Goal: Check status

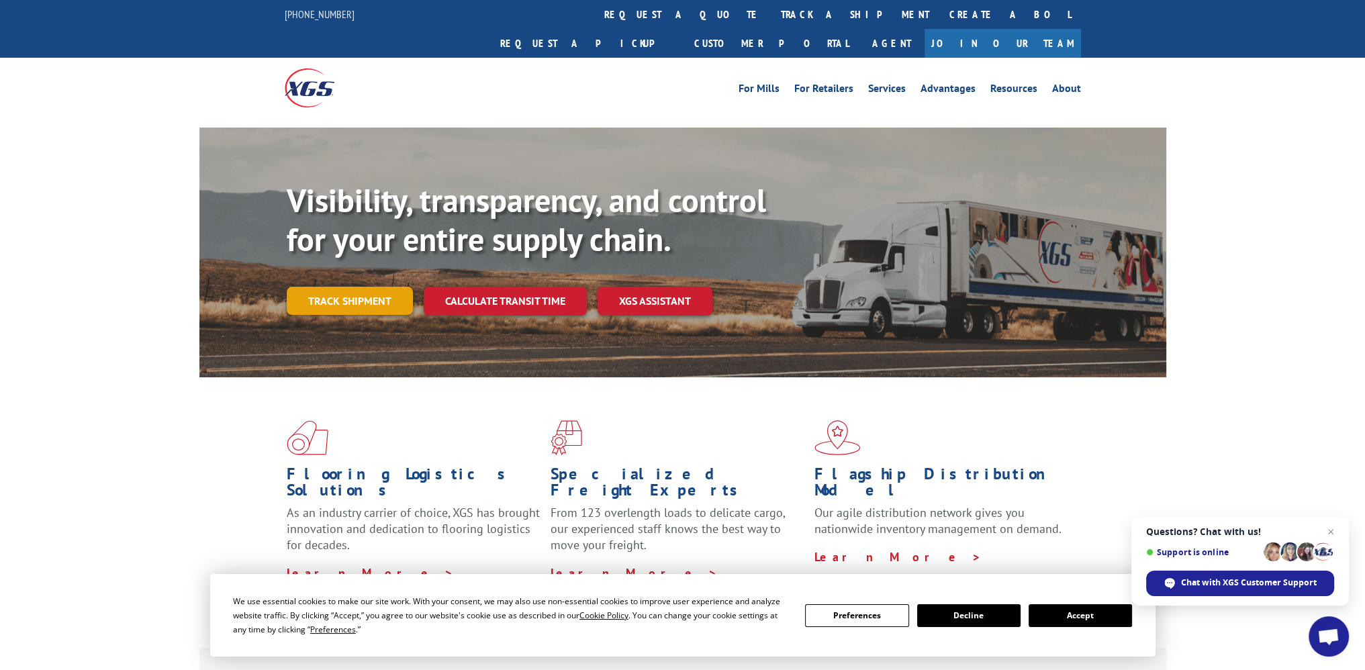
click at [373, 287] on link "Track shipment" at bounding box center [350, 301] width 126 height 28
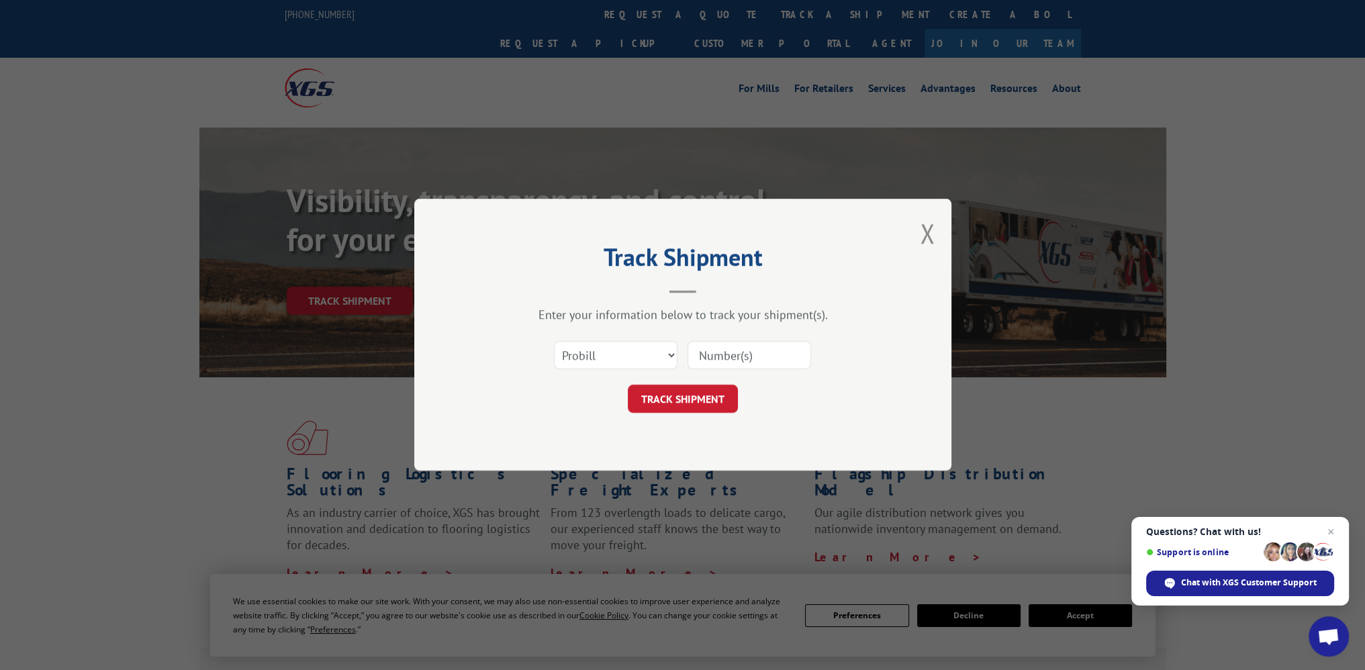
paste input "2848960"
type input "2848960"
click at [717, 398] on button "TRACK SHIPMENT" at bounding box center [683, 399] width 110 height 28
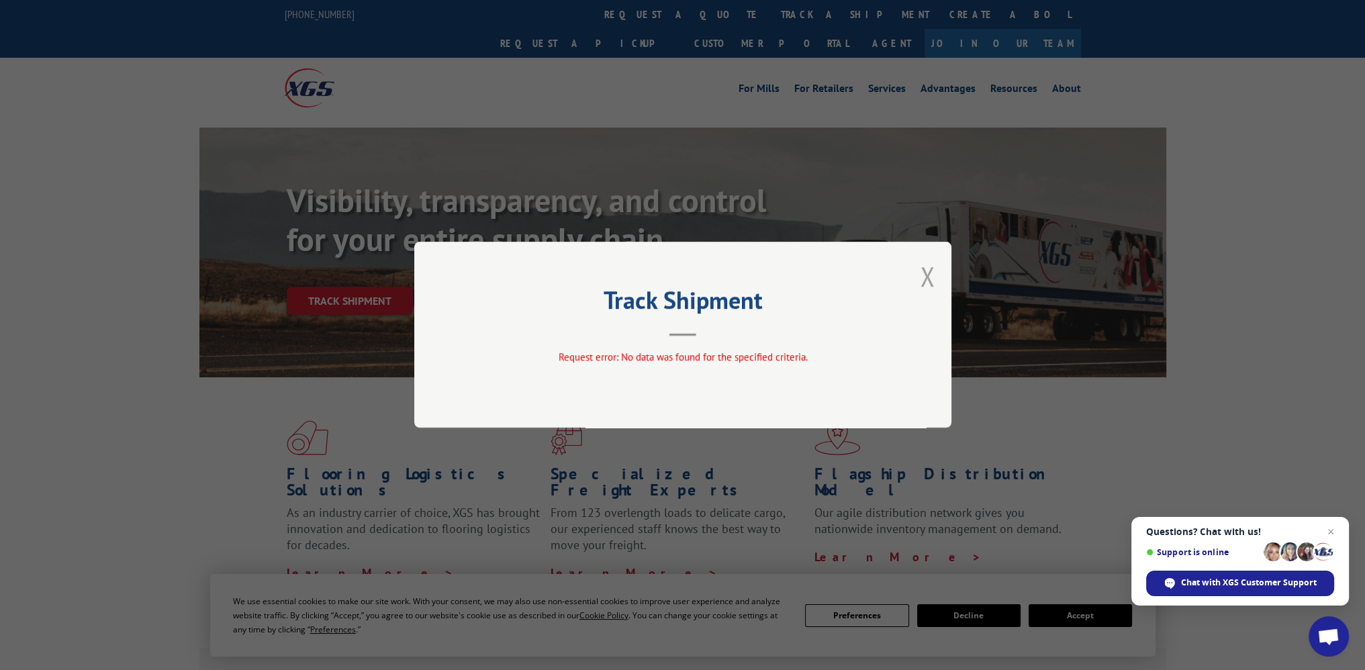
click at [923, 274] on button "Close modal" at bounding box center [927, 277] width 15 height 36
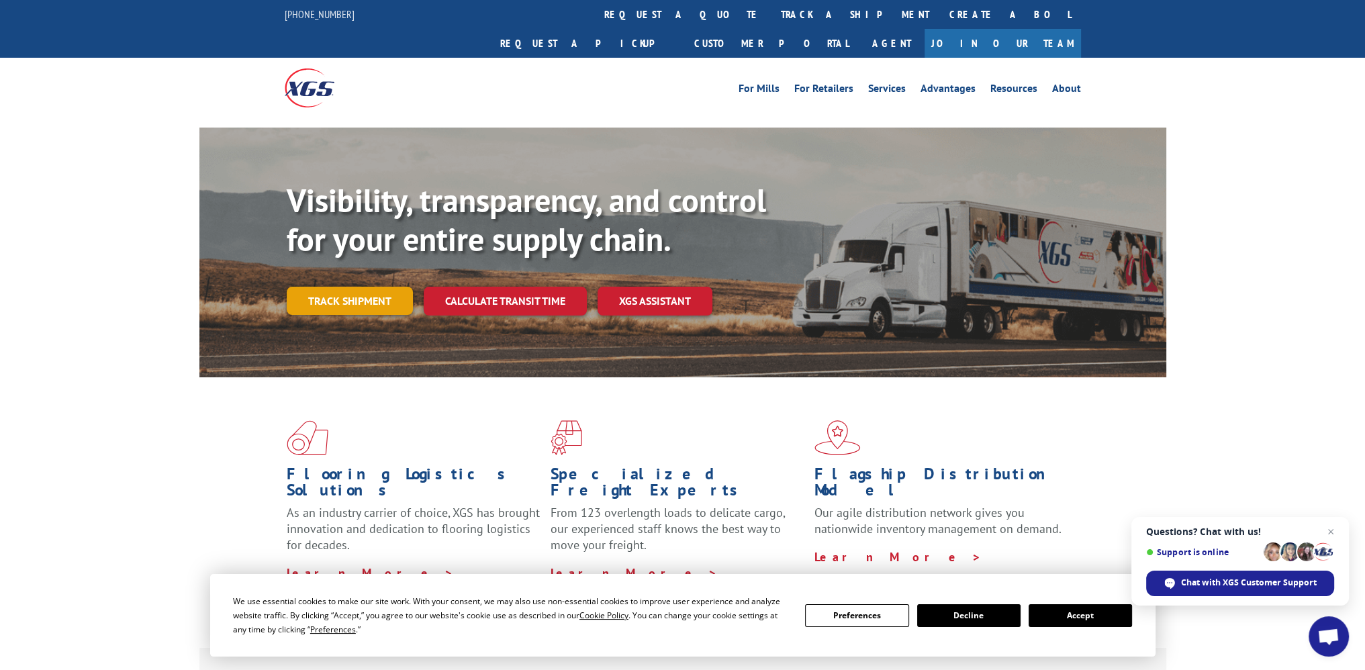
click at [363, 287] on link "Track shipment" at bounding box center [350, 301] width 126 height 28
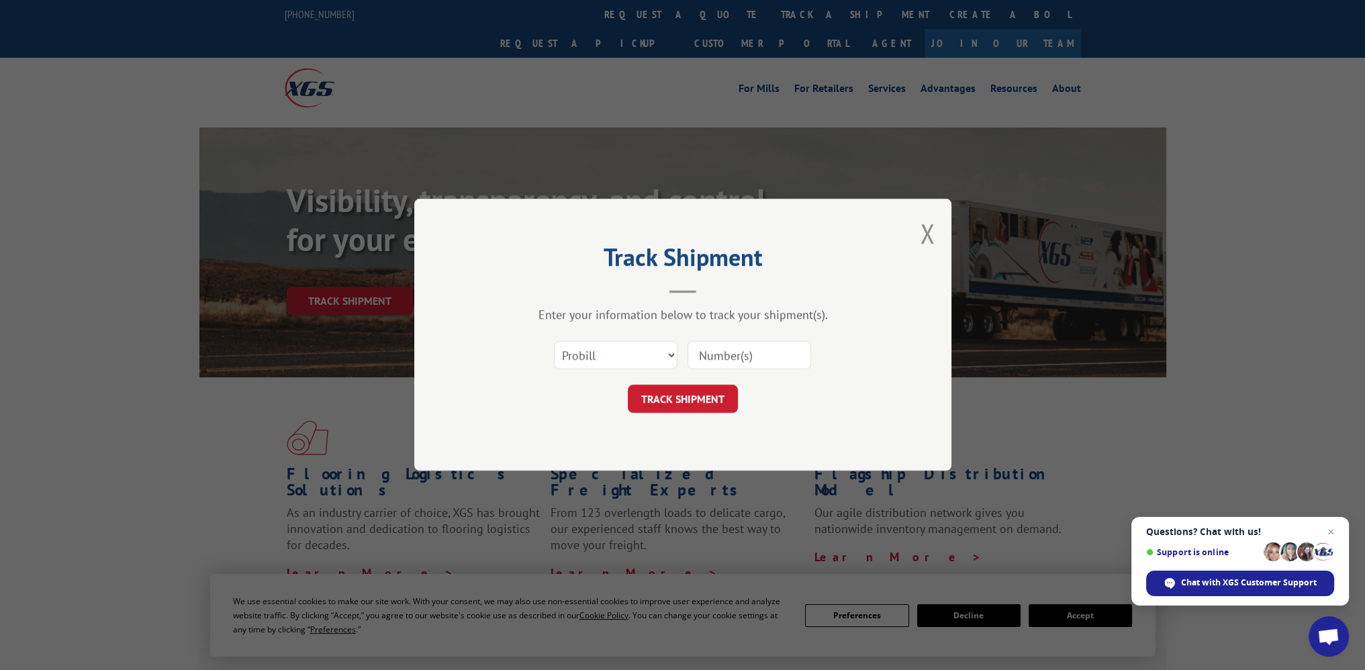
click at [729, 352] on input at bounding box center [750, 356] width 124 height 28
paste input "536461"
type input "536461"
click at [693, 400] on button "TRACK SHIPMENT" at bounding box center [683, 399] width 110 height 28
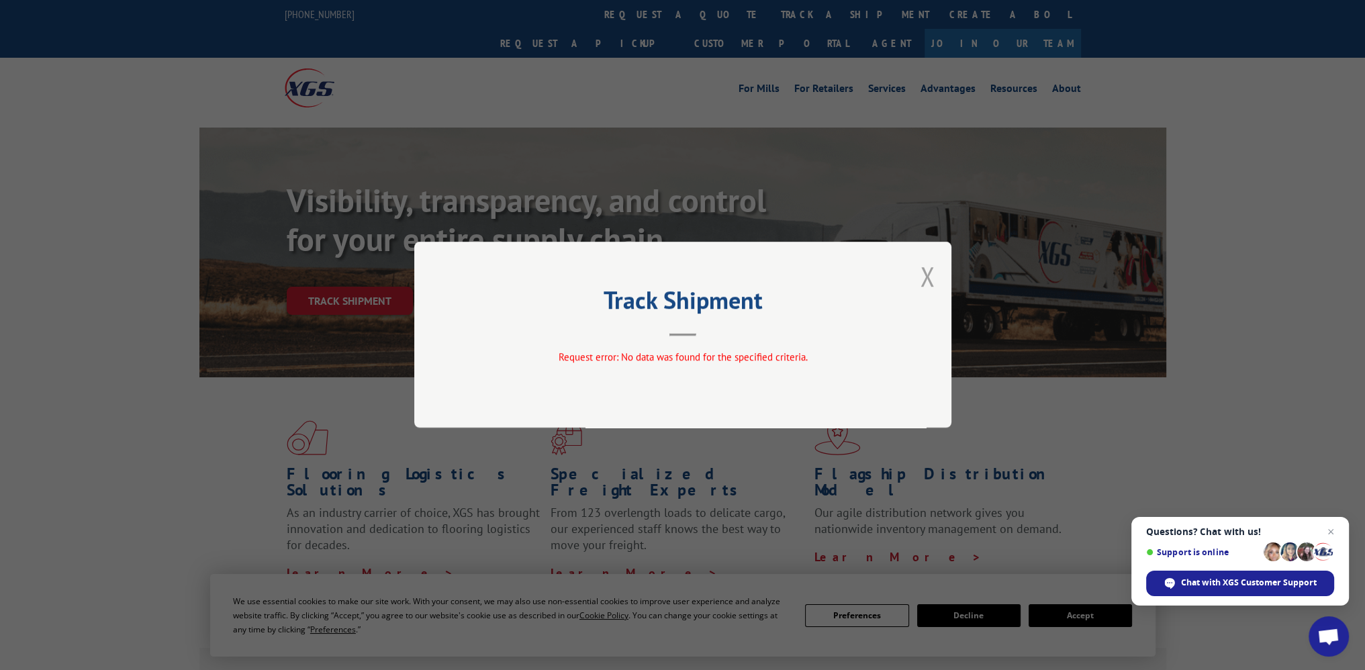
click at [927, 273] on button "Close modal" at bounding box center [927, 277] width 15 height 36
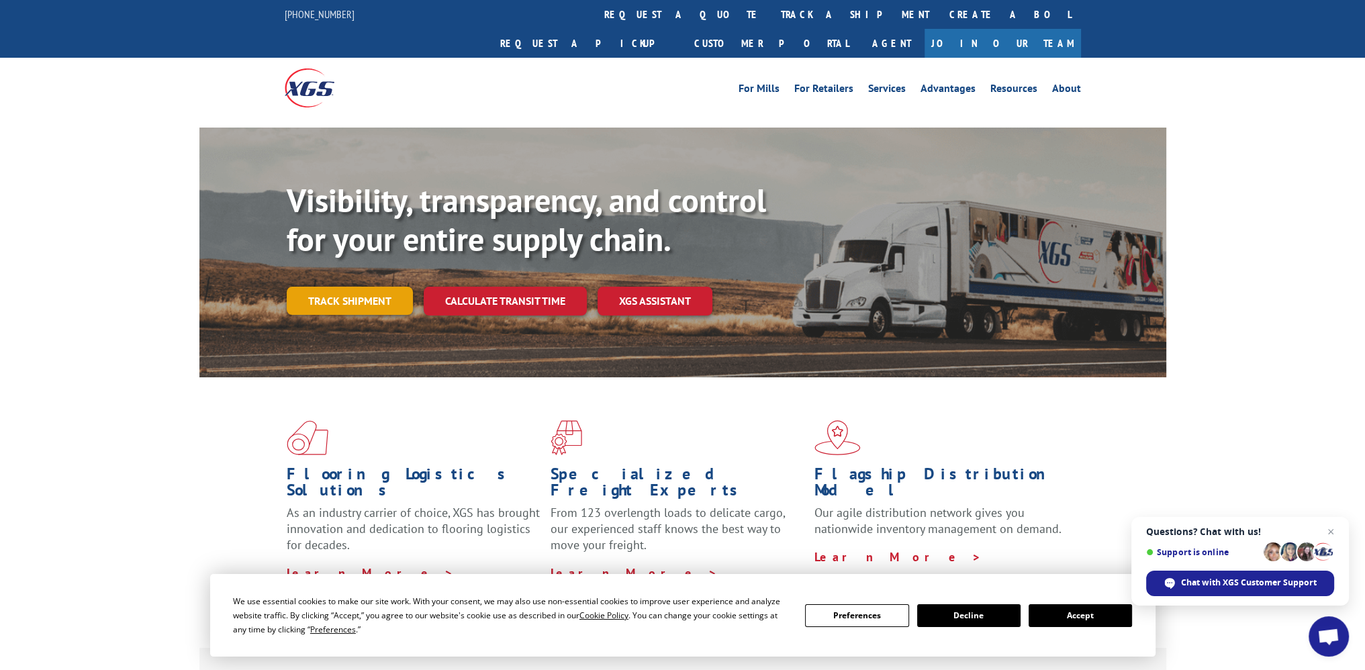
click at [328, 287] on link "Track shipment" at bounding box center [350, 301] width 126 height 28
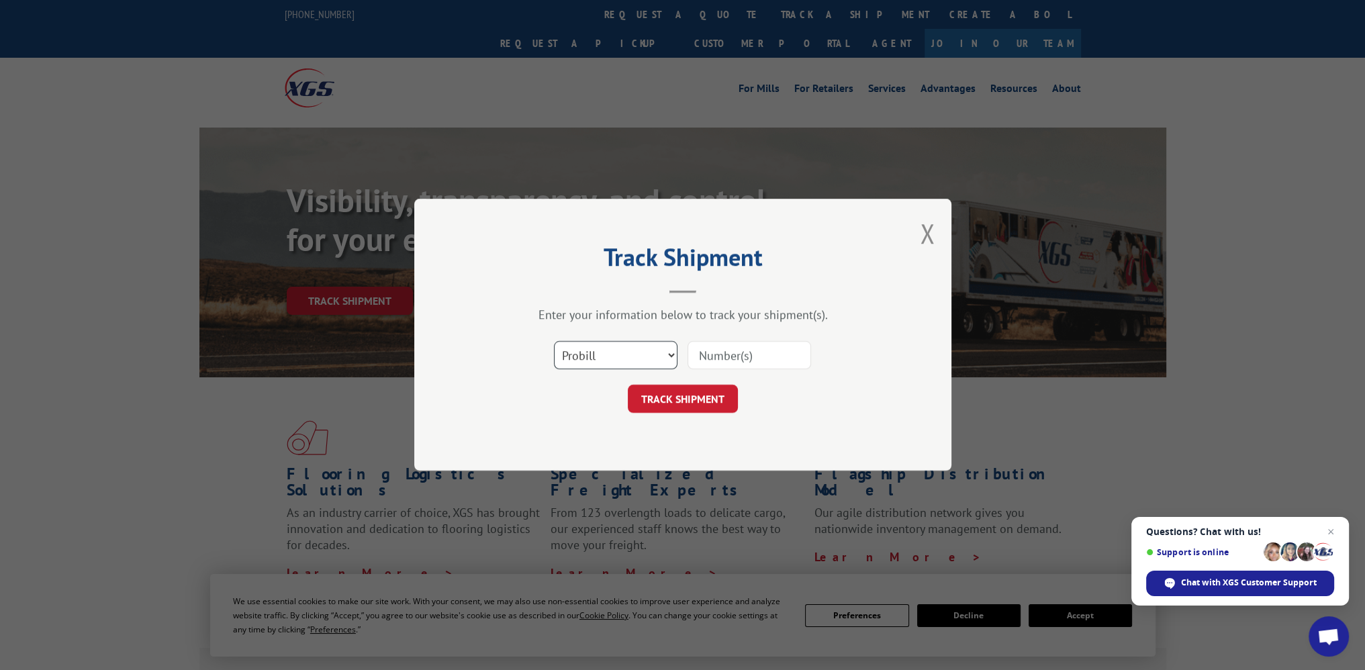
click at [648, 354] on select "Select category... Probill BOL PO" at bounding box center [616, 356] width 124 height 28
select select "bol"
click at [554, 342] on select "Select category... Probill BOL PO" at bounding box center [616, 356] width 124 height 28
click at [729, 355] on input at bounding box center [750, 356] width 124 height 28
paste input "2848960"
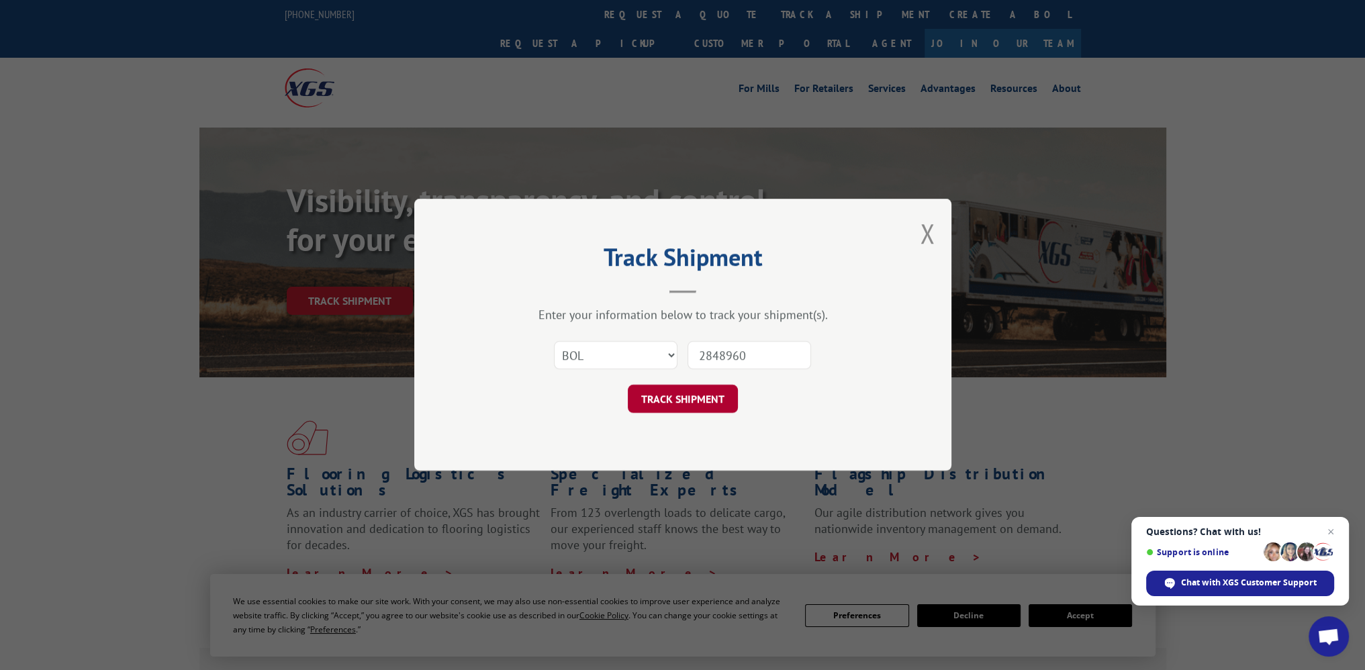
type input "2848960"
click at [679, 400] on button "TRACK SHIPMENT" at bounding box center [683, 399] width 110 height 28
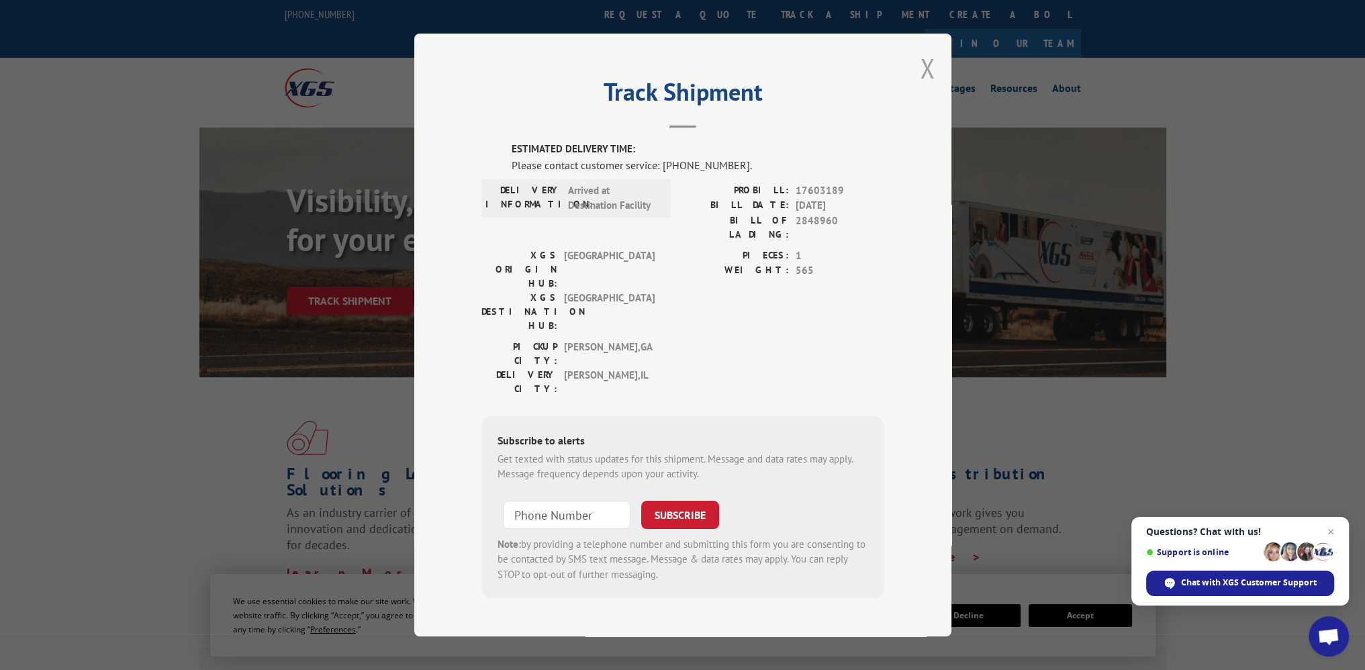
click at [929, 81] on button "Close modal" at bounding box center [927, 68] width 15 height 36
